Goal: Task Accomplishment & Management: Complete application form

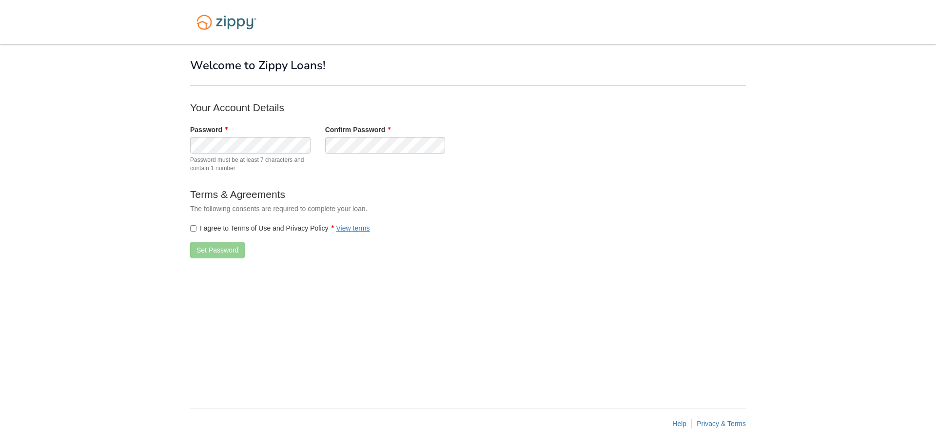
click at [201, 228] on label "I agree to Terms of Use and Privacy Policy View terms" at bounding box center [280, 228] width 180 height 10
click at [265, 319] on div "× × Welcome to Zippy Loans! Your Account Details Password Password must be at l…" at bounding box center [468, 221] width 556 height 354
click at [222, 253] on button "Set Password" at bounding box center [217, 250] width 55 height 17
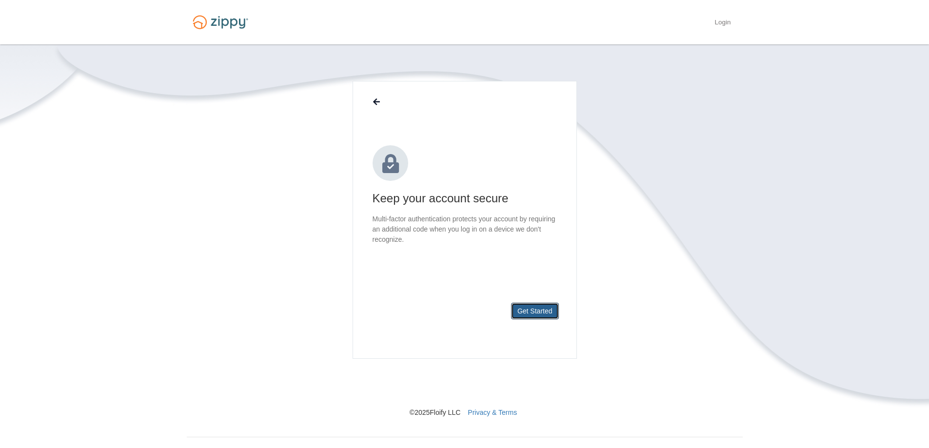
drag, startPoint x: 537, startPoint y: 315, endPoint x: 751, endPoint y: 164, distance: 262.4
click at [751, 164] on body "Login × × Keep your account secure Get Started © 2025 Floify LLC Privacy & Terms" at bounding box center [464, 233] width 929 height 466
click at [518, 314] on button "Get Started" at bounding box center [535, 311] width 48 height 17
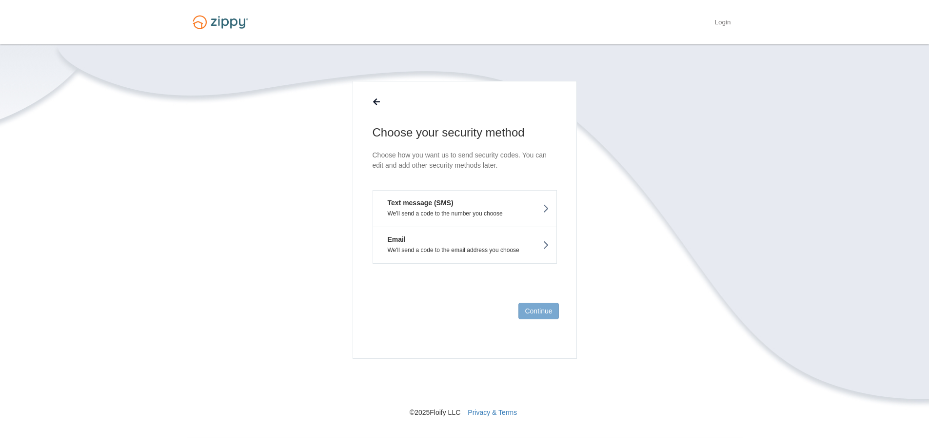
click at [439, 209] on button "Text message (SMS) We'll send a code to the number you choose" at bounding box center [464, 208] width 184 height 37
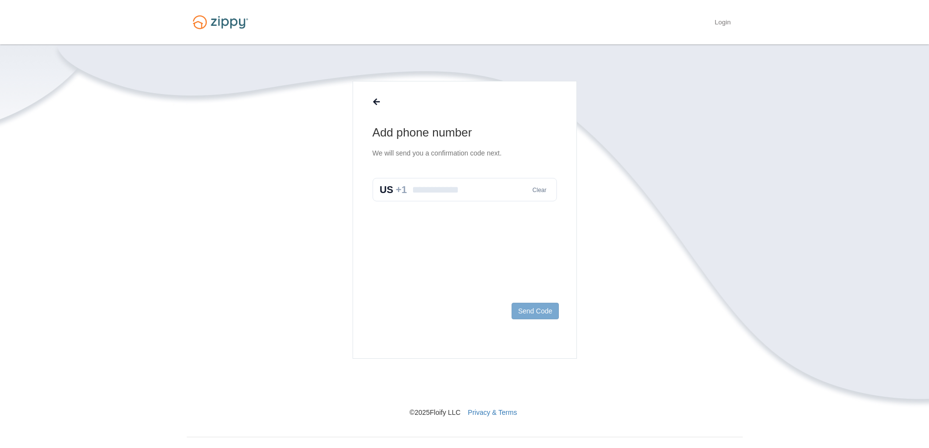
click at [428, 181] on input "text" at bounding box center [464, 189] width 184 height 23
type input "**********"
drag, startPoint x: 519, startPoint y: 295, endPoint x: 528, endPoint y: 310, distance: 17.3
click at [522, 300] on footer "Send Code" at bounding box center [464, 326] width 223 height 63
click at [528, 310] on button "Send Code" at bounding box center [534, 311] width 47 height 17
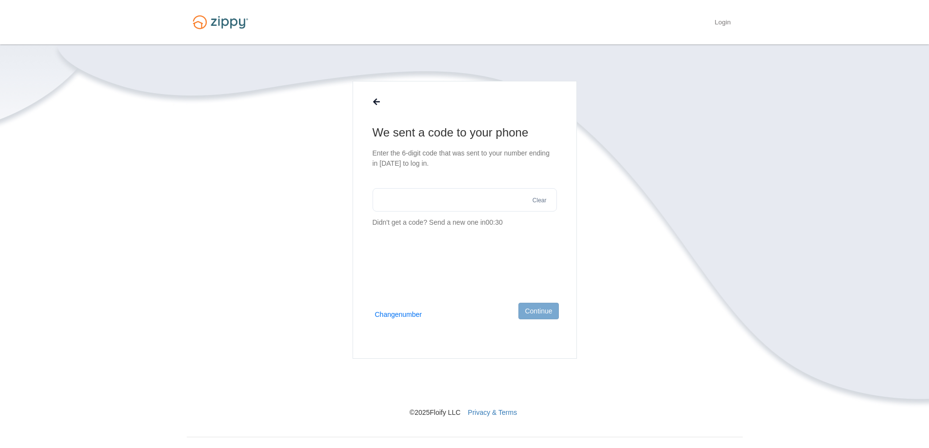
click at [477, 195] on input "text" at bounding box center [464, 199] width 184 height 23
type input "******"
drag, startPoint x: 533, startPoint y: 312, endPoint x: 534, endPoint y: 303, distance: 9.3
click at [532, 312] on button "Continue" at bounding box center [538, 311] width 40 height 17
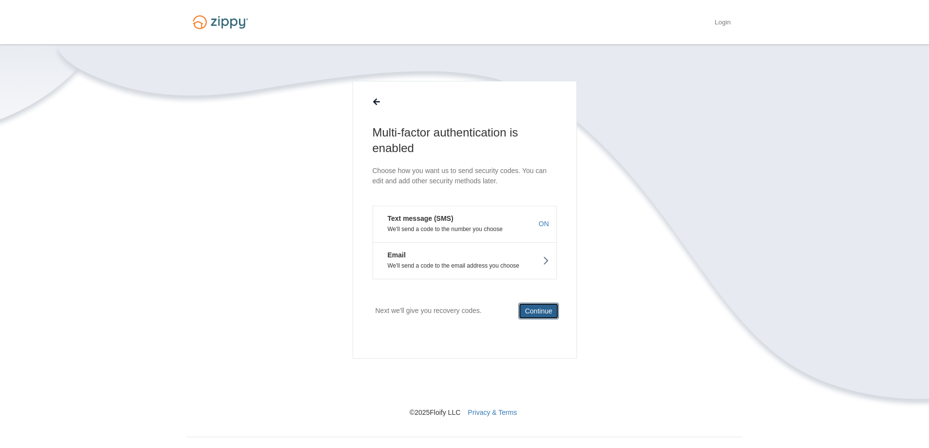
click at [530, 312] on button "Continue" at bounding box center [538, 311] width 40 height 17
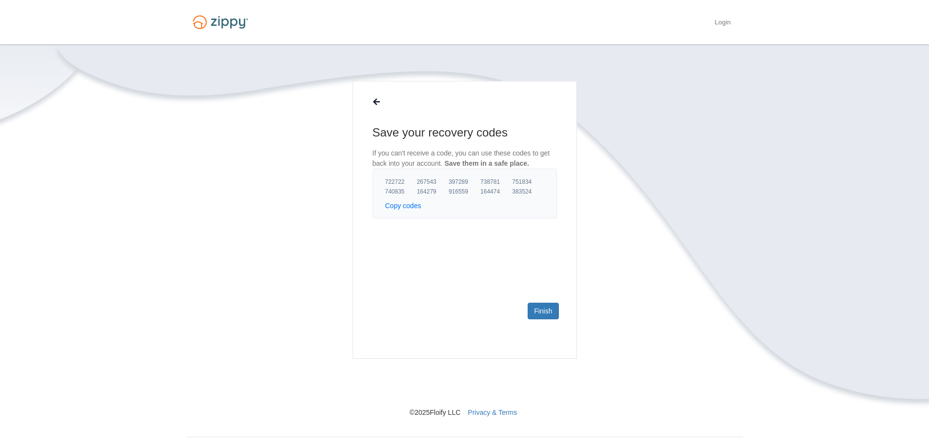
click at [405, 206] on button "Copy codes" at bounding box center [403, 206] width 36 height 10
click at [537, 309] on link "Finish" at bounding box center [542, 311] width 31 height 17
